Goal: Navigation & Orientation: Find specific page/section

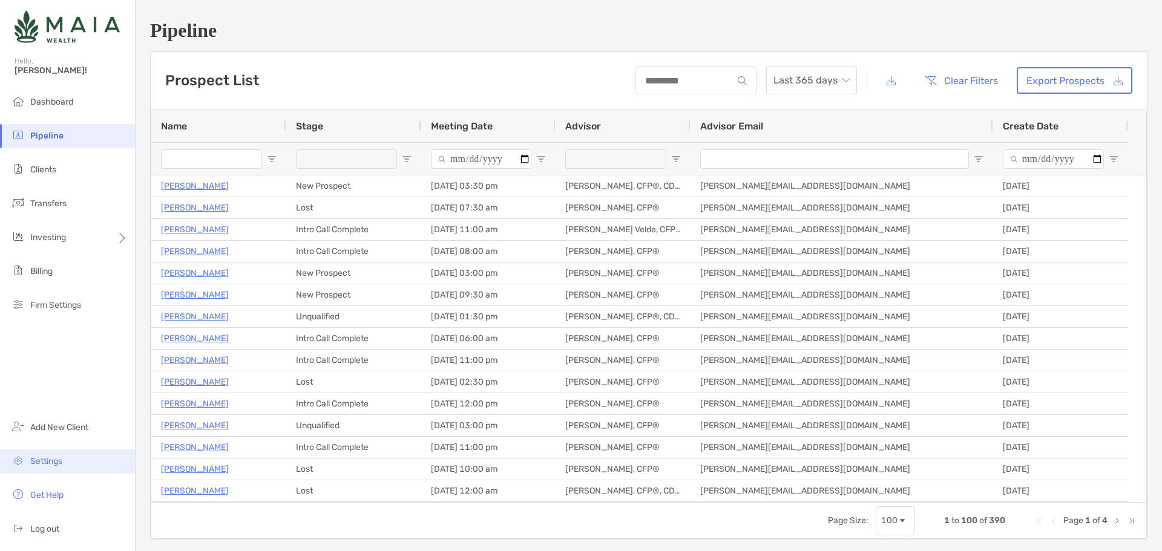
click at [67, 470] on li "Settings" at bounding box center [67, 462] width 135 height 24
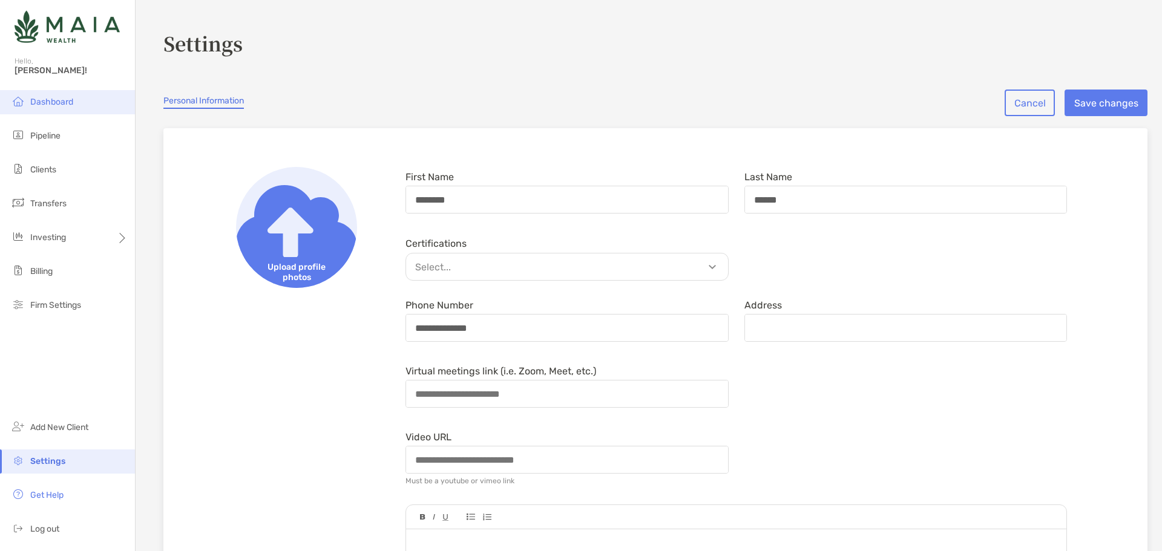
click at [60, 99] on span "Dashboard" at bounding box center [51, 102] width 43 height 10
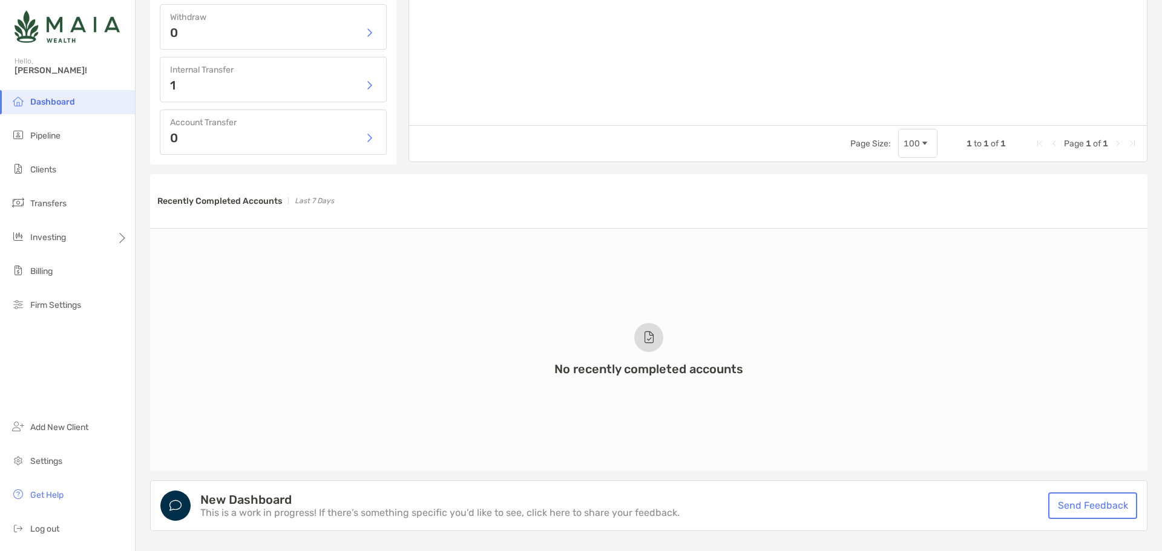
scroll to position [836, 0]
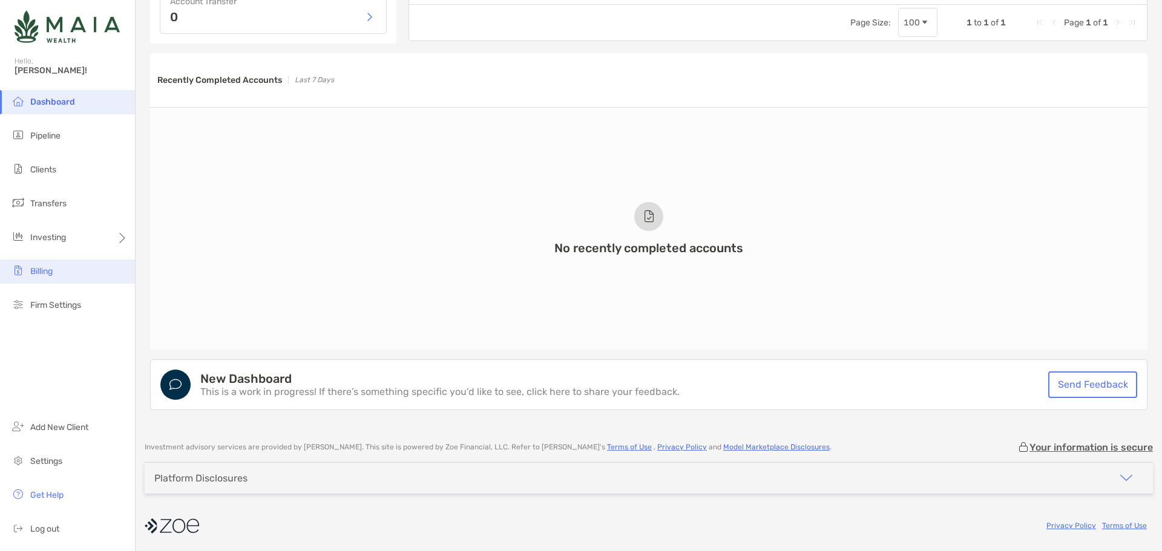
click at [71, 277] on li "Billing" at bounding box center [67, 272] width 135 height 24
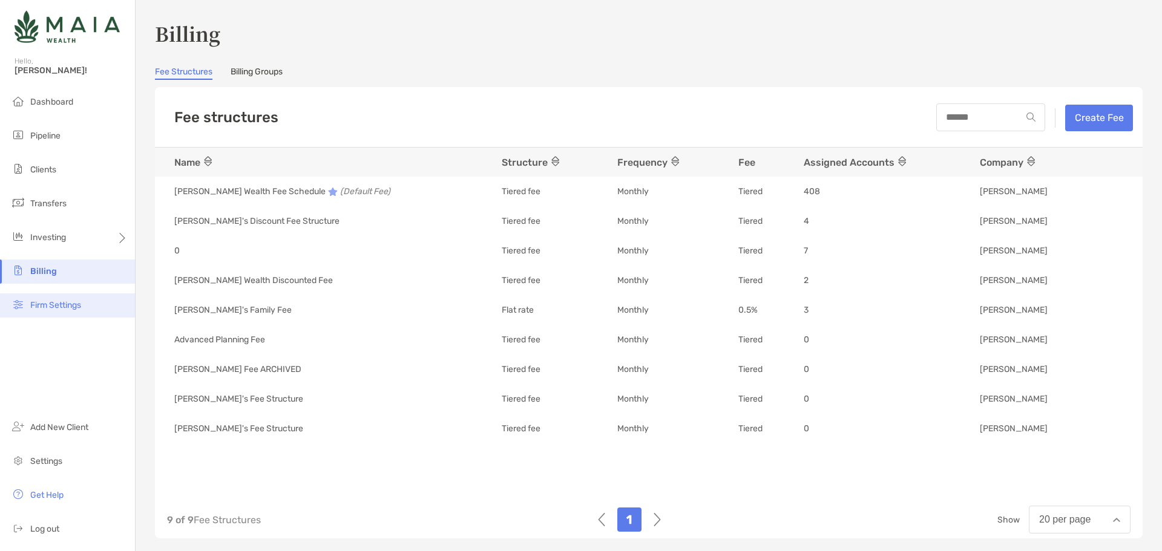
click at [71, 294] on li "Firm Settings" at bounding box center [67, 305] width 135 height 24
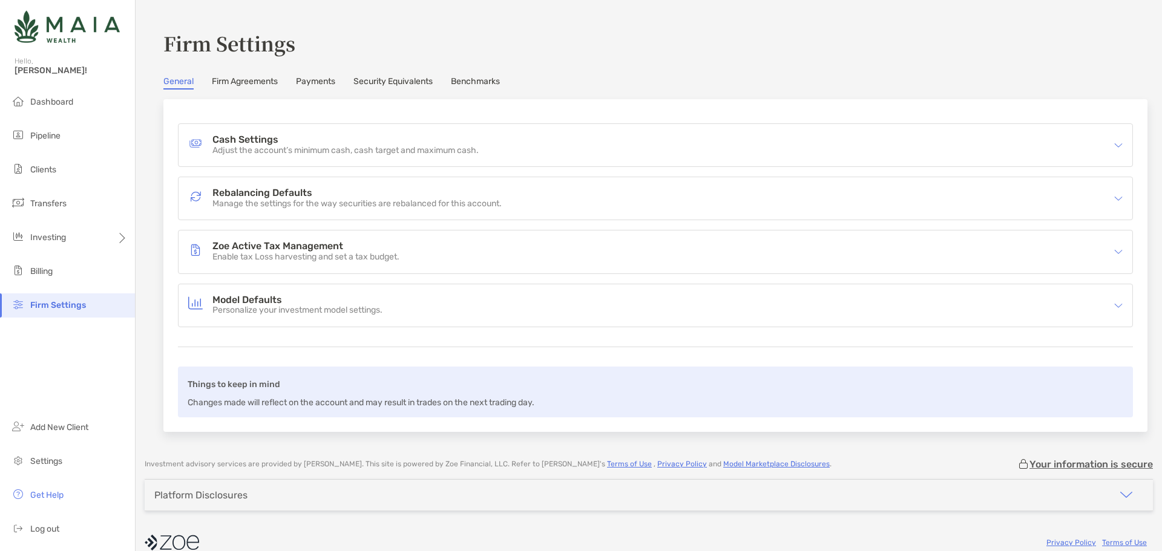
click at [322, 83] on link "Payments" at bounding box center [315, 82] width 39 height 13
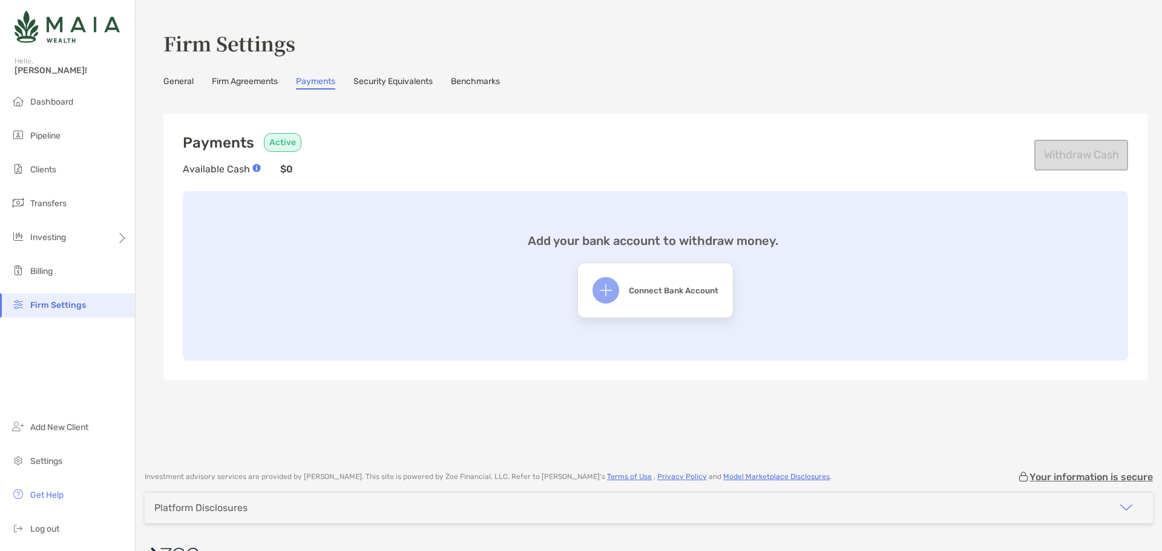
click at [278, 80] on link "Firm Agreements" at bounding box center [245, 82] width 66 height 13
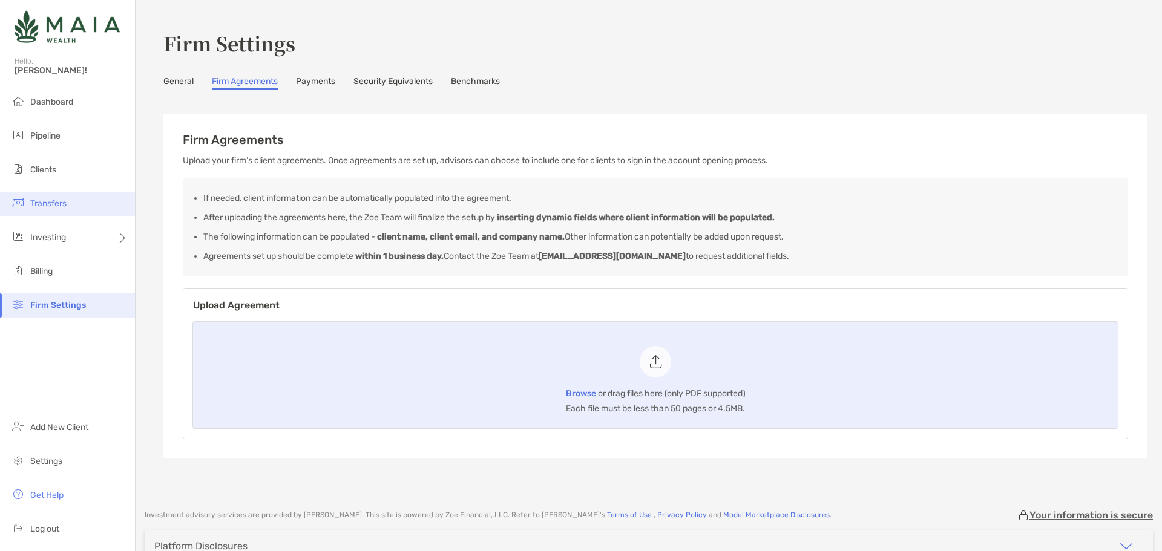
click at [40, 198] on span "Transfers" at bounding box center [48, 203] width 36 height 10
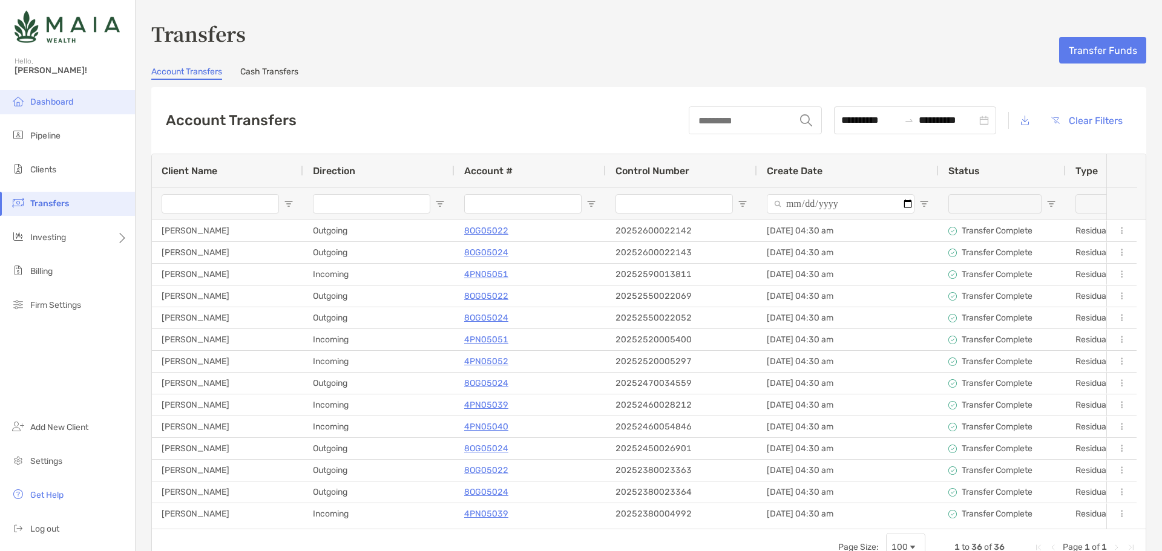
click at [70, 106] on span "Dashboard" at bounding box center [51, 102] width 43 height 10
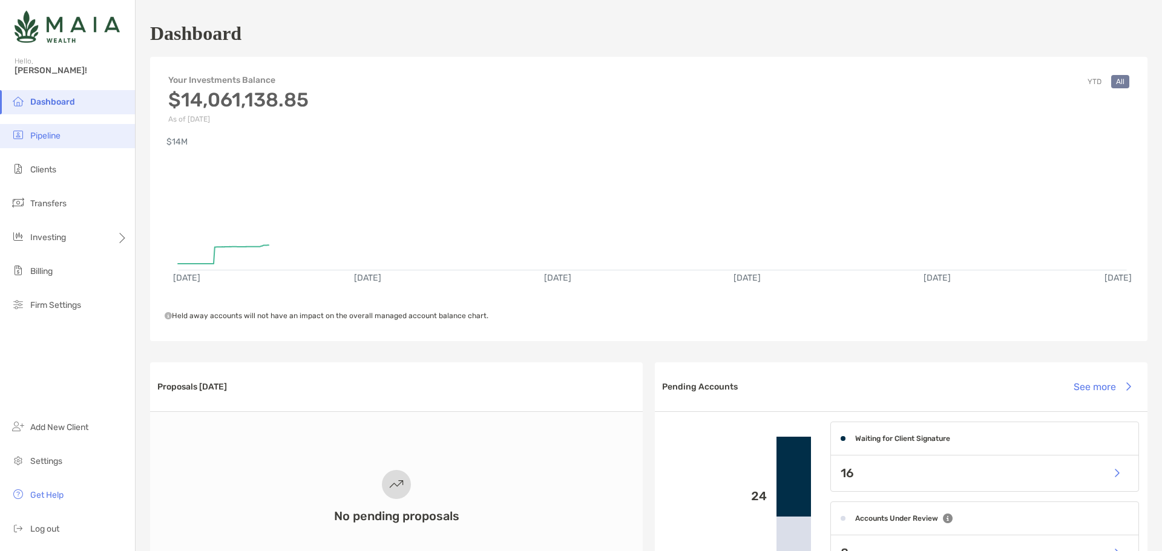
click at [79, 139] on li "Pipeline" at bounding box center [67, 136] width 135 height 24
